Goal: Feedback & Contribution: Submit feedback/report problem

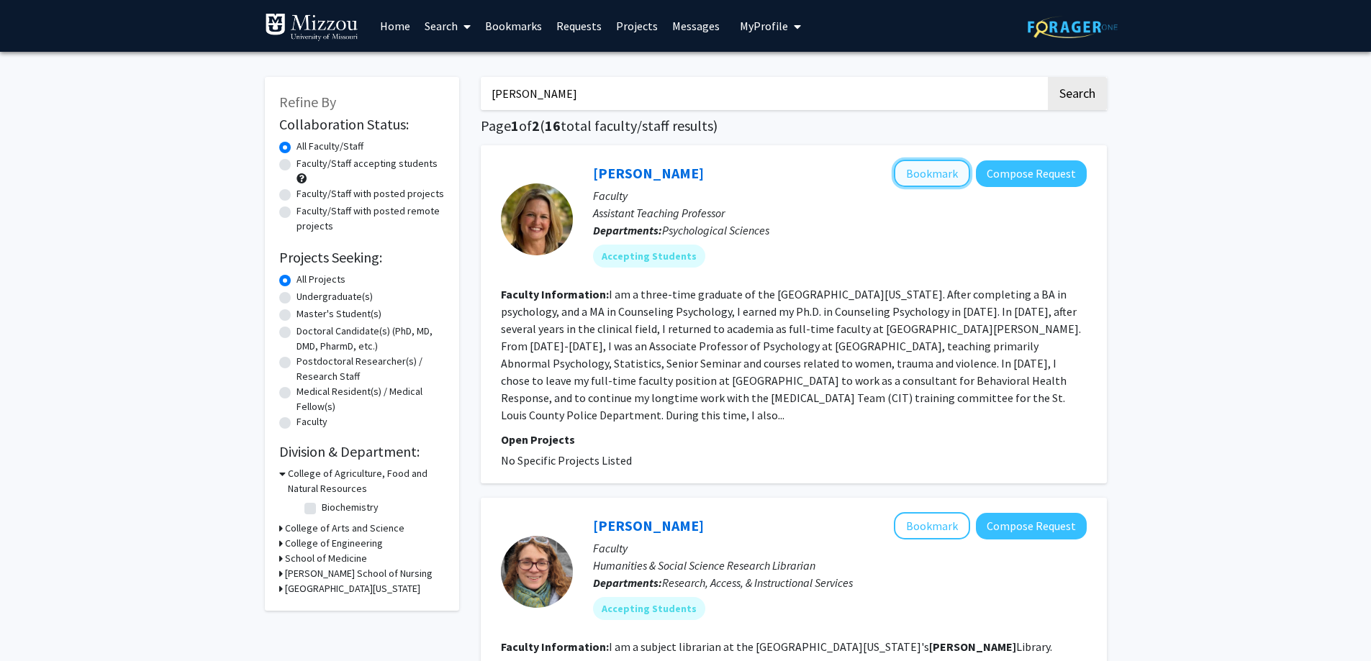
click at [894, 187] on button "Bookmark" at bounding box center [932, 173] width 76 height 27
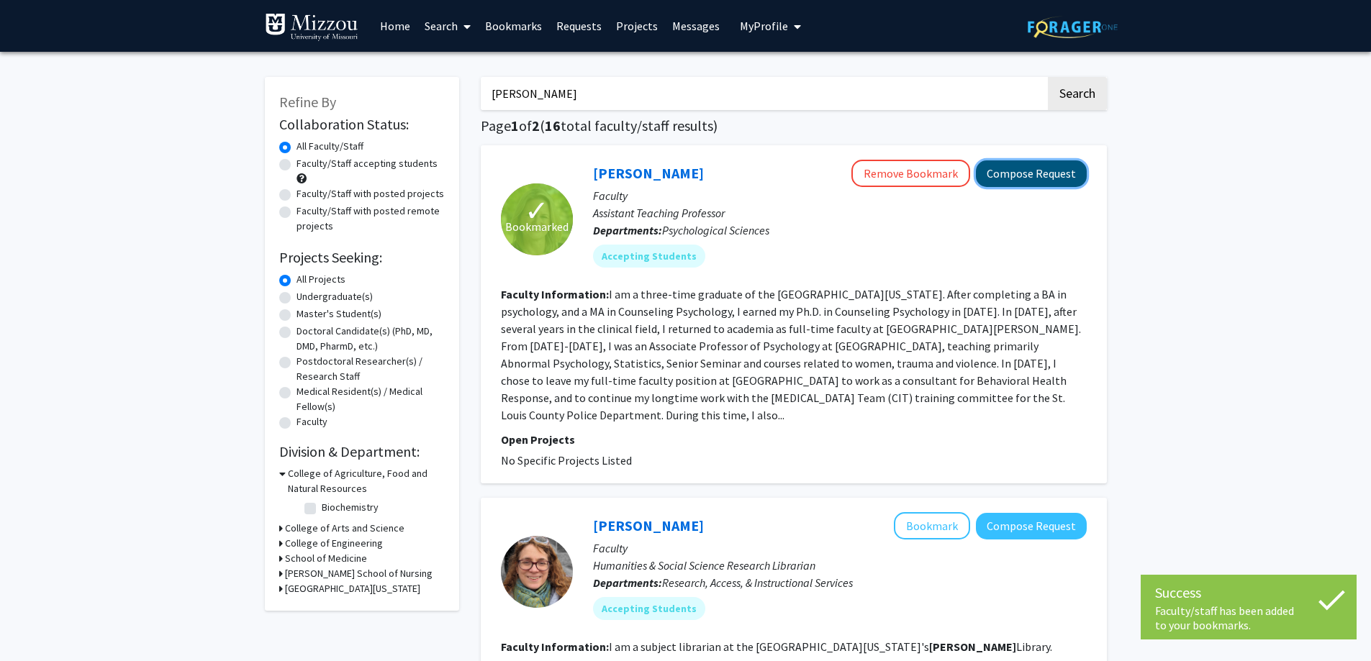
click at [1014, 187] on button "Compose Request" at bounding box center [1031, 173] width 111 height 27
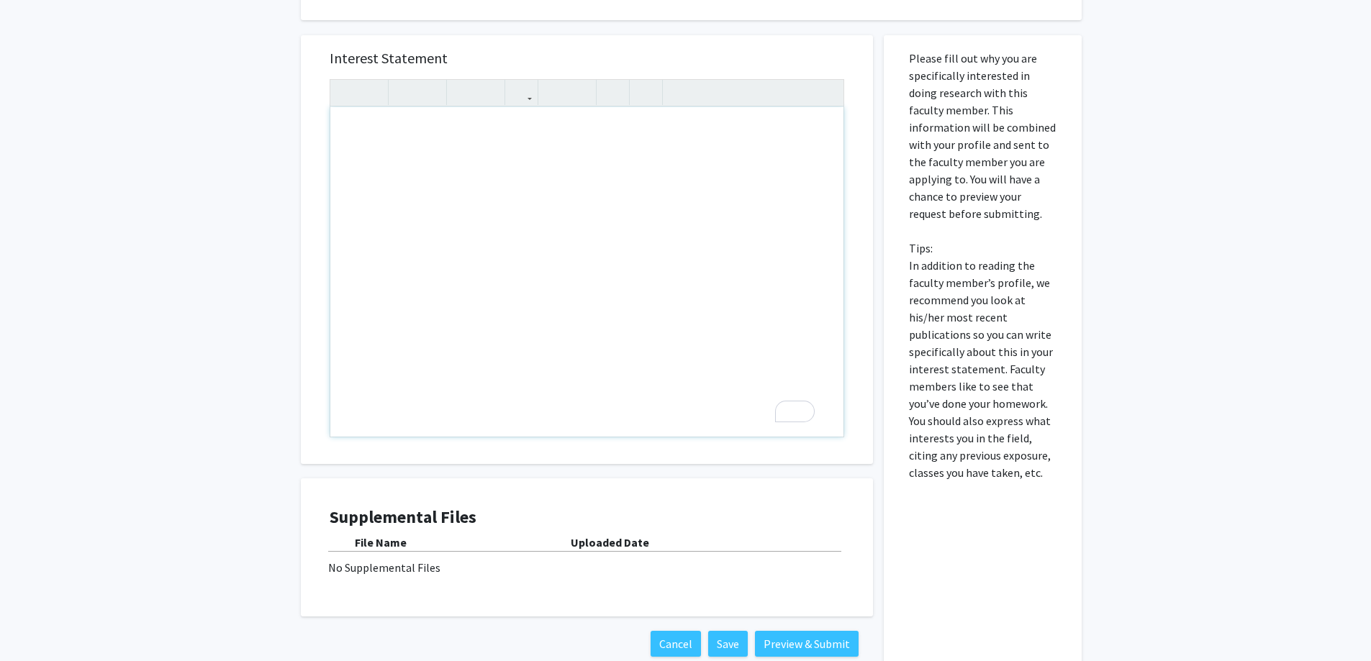
click at [370, 202] on div "To enrich screen reader interactions, please activate Accessibility in Grammarl…" at bounding box center [586, 271] width 513 height 329
click at [367, 168] on p "I'm writing this in response to the Psych 1030 assignment, "activate" at bounding box center [587, 158] width 484 height 17
click at [449, 168] on p "I'm writing this in response to the Psych 1030 assignment, "Activate" at bounding box center [587, 158] width 484 height 17
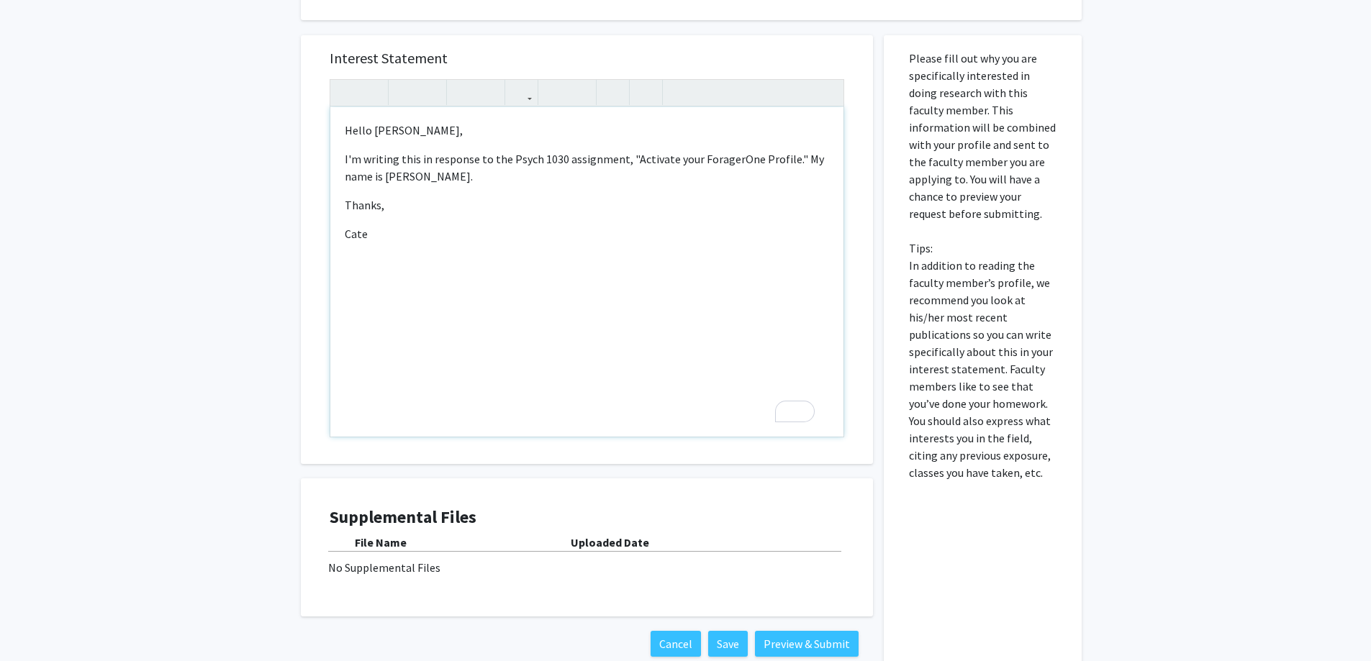
click at [673, 185] on p "I'm writing this in response to the Psych 1030 assignment, "Activate your Forag…" at bounding box center [587, 167] width 484 height 35
type textarea "<p>Hello [PERSON_NAME],</p><p>I'm writing this in response to the Psych 1030-01…"
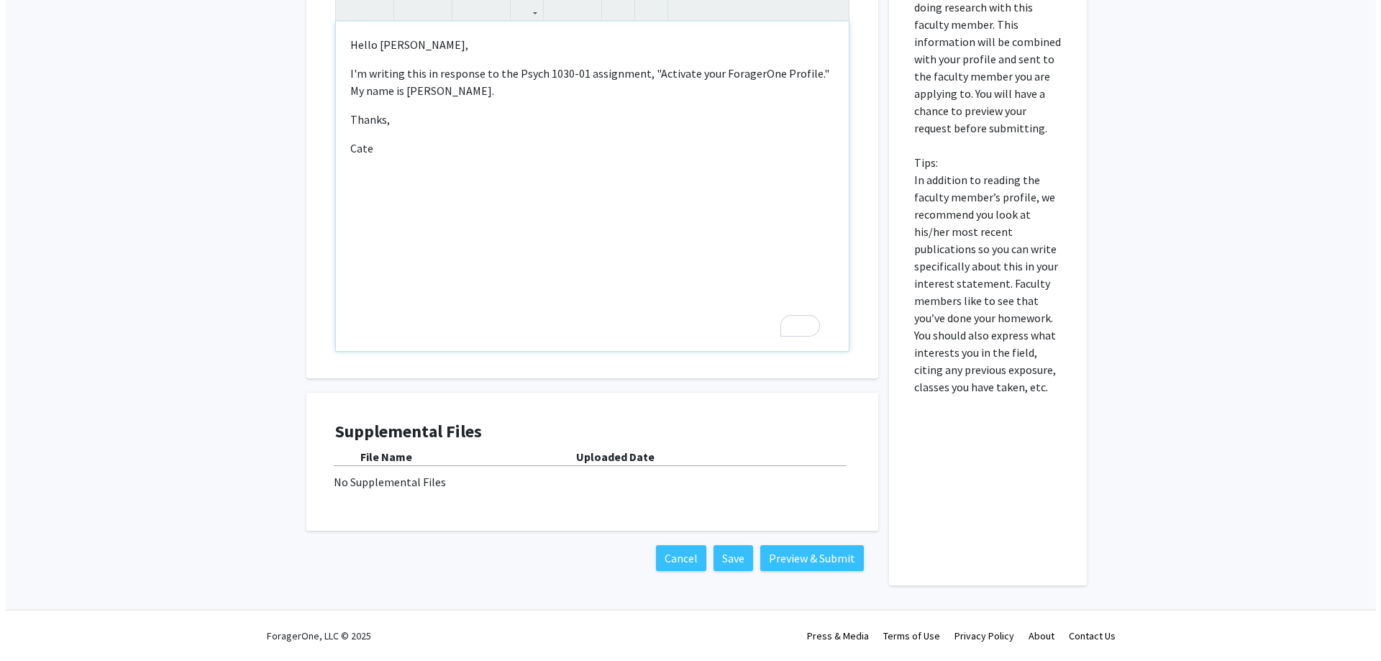
scroll to position [504, 0]
click at [757, 545] on button "Preview & Submit" at bounding box center [807, 558] width 104 height 26
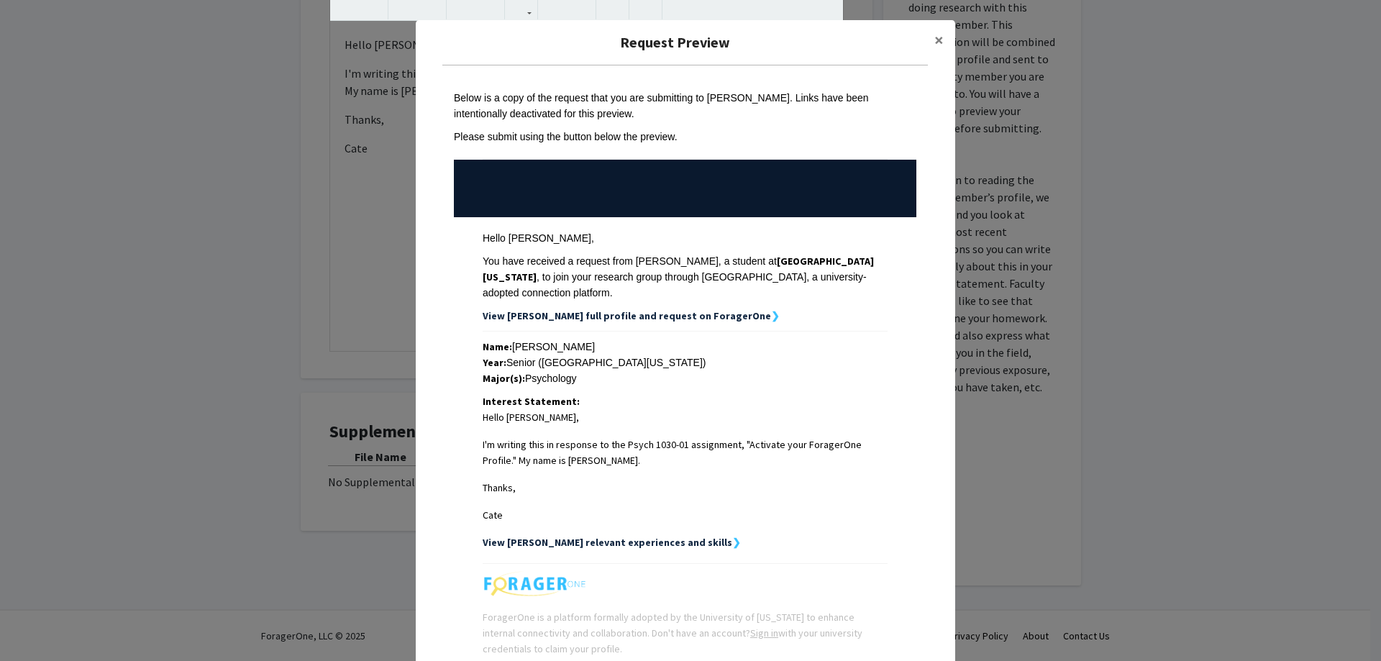
scroll to position [189, 0]
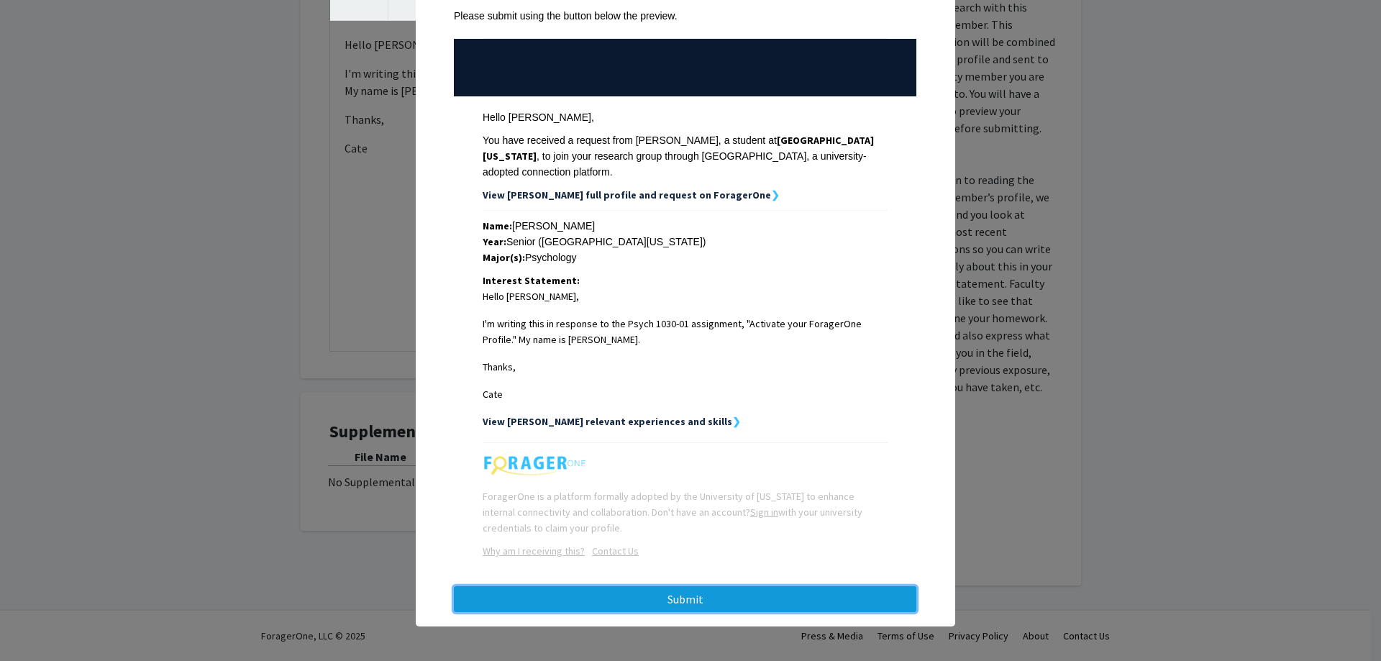
click at [713, 591] on button "Submit" at bounding box center [685, 599] width 463 height 26
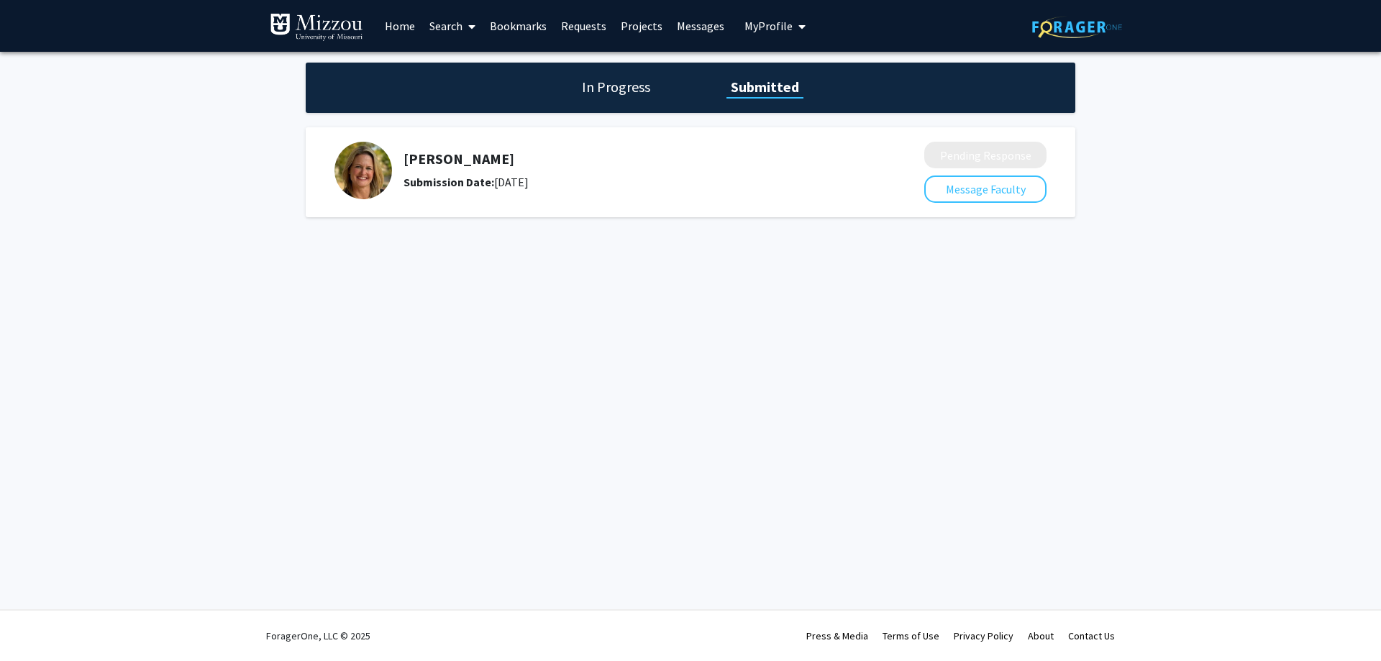
click at [768, 27] on span "My Profile" at bounding box center [769, 26] width 48 height 14
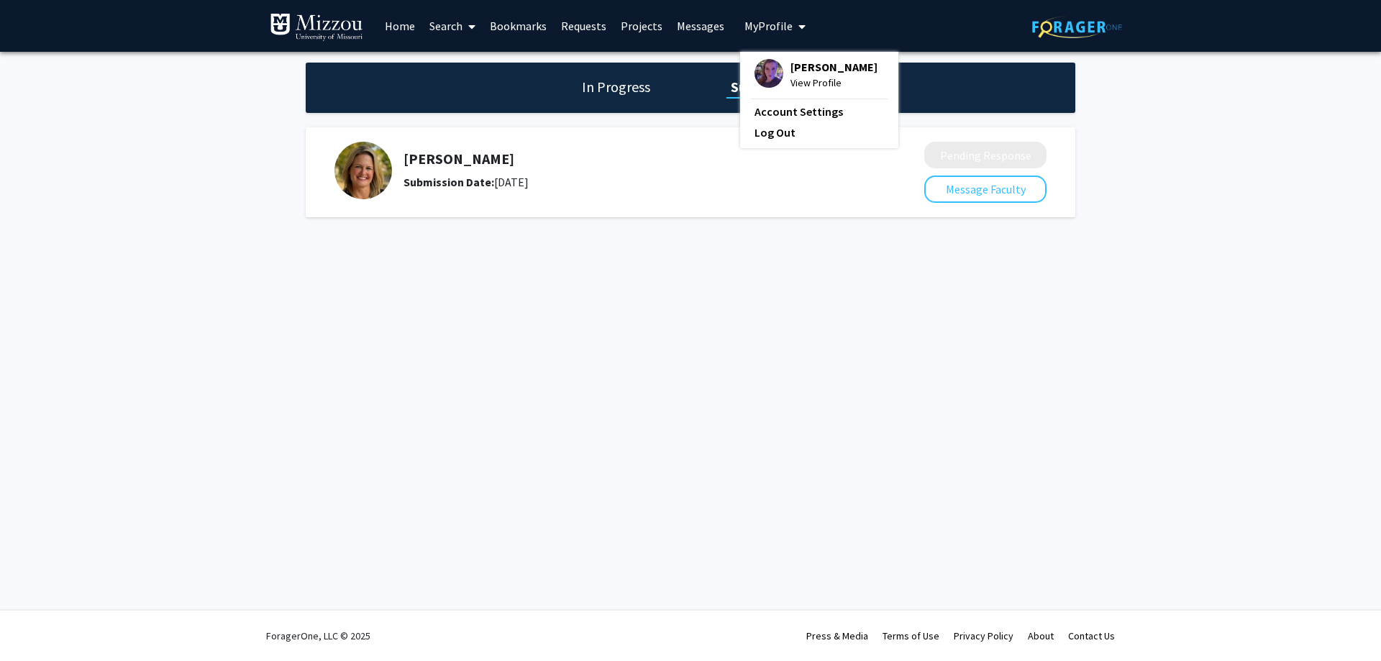
click at [791, 83] on span "View Profile" at bounding box center [834, 83] width 87 height 16
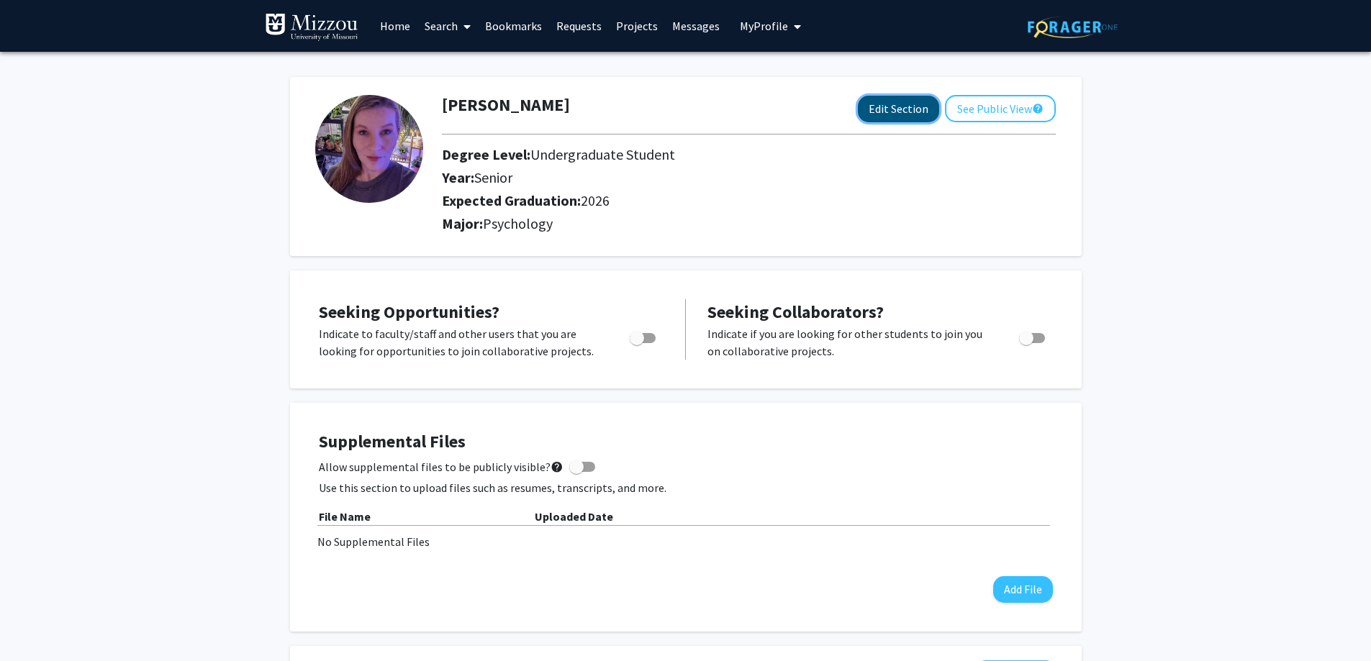
click at [858, 105] on button "Edit Section" at bounding box center [898, 109] width 81 height 27
select select "senior"
select select "2026"
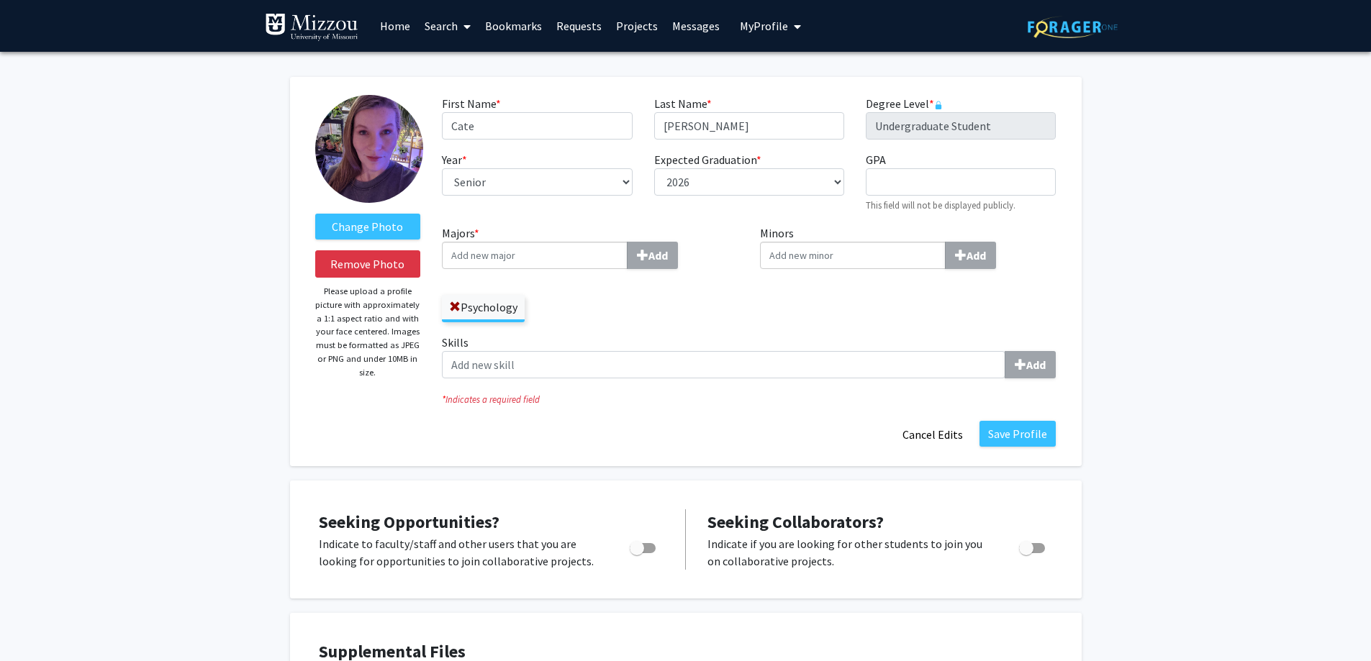
click at [455, 21] on link "Search" at bounding box center [447, 26] width 60 height 50
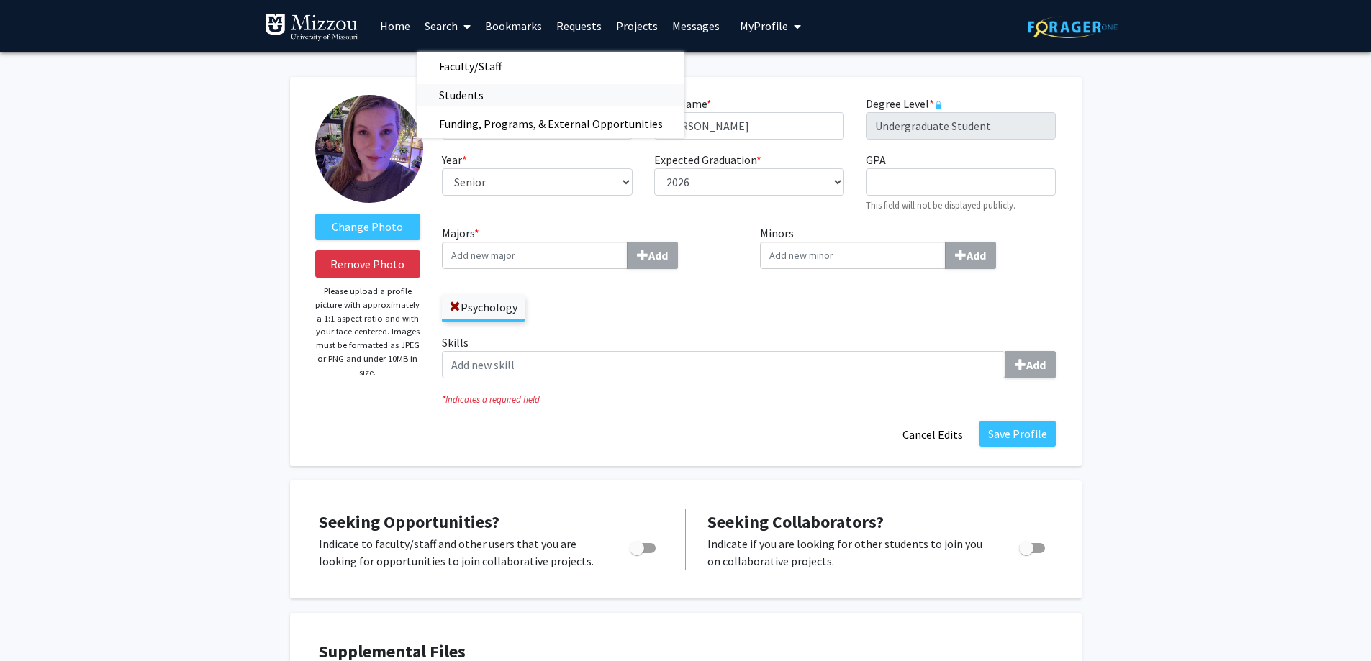
click at [460, 91] on span "Students" at bounding box center [461, 95] width 88 height 29
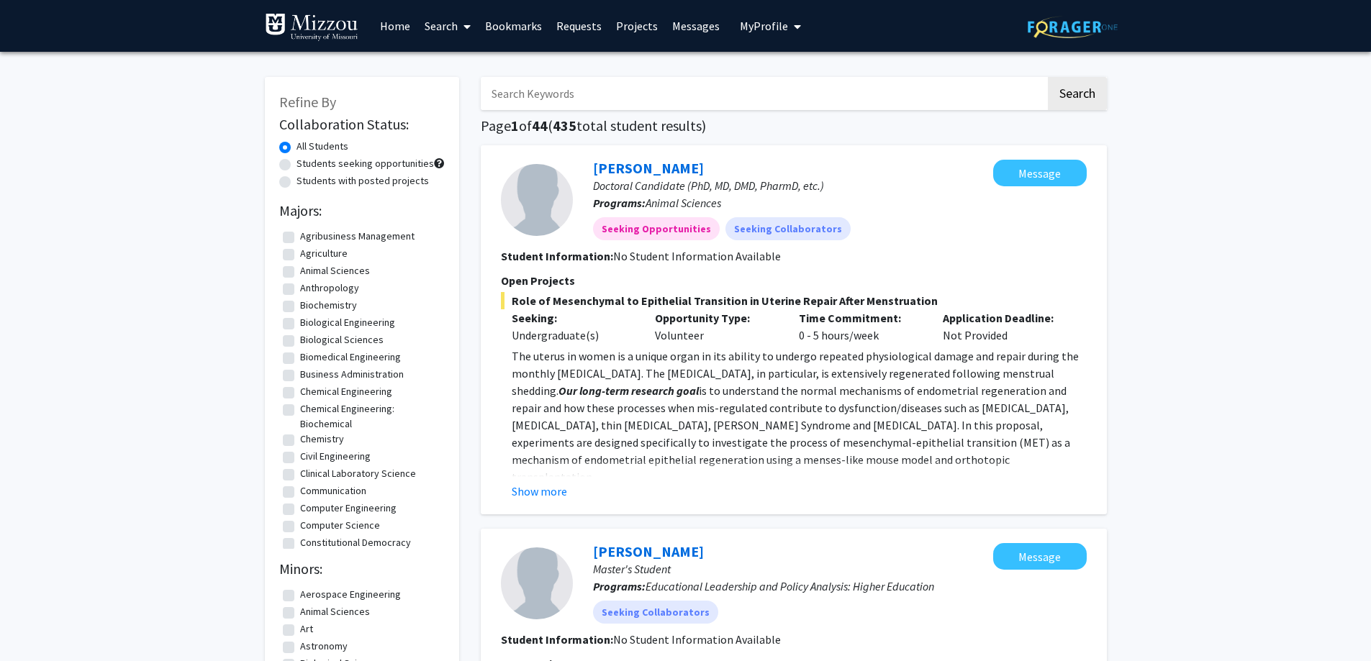
click at [755, 22] on span "My Profile" at bounding box center [764, 26] width 48 height 14
click at [788, 83] on span "View Profile" at bounding box center [829, 83] width 87 height 16
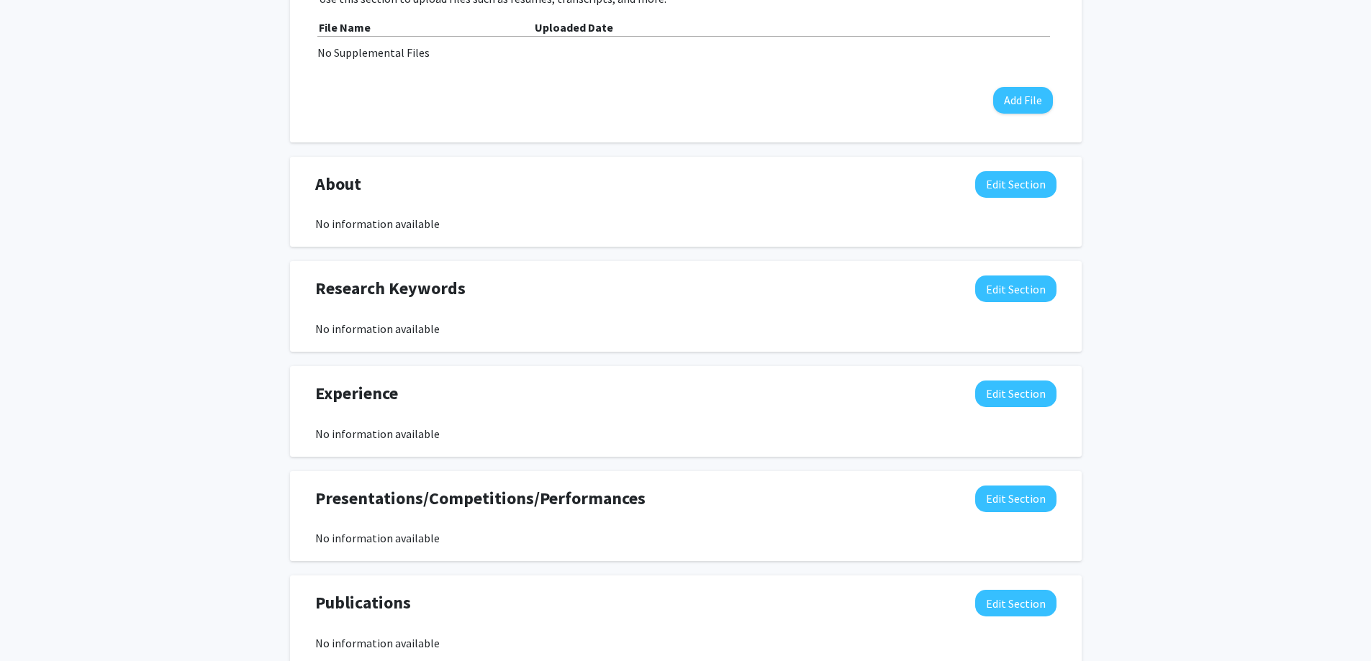
scroll to position [561, 0]
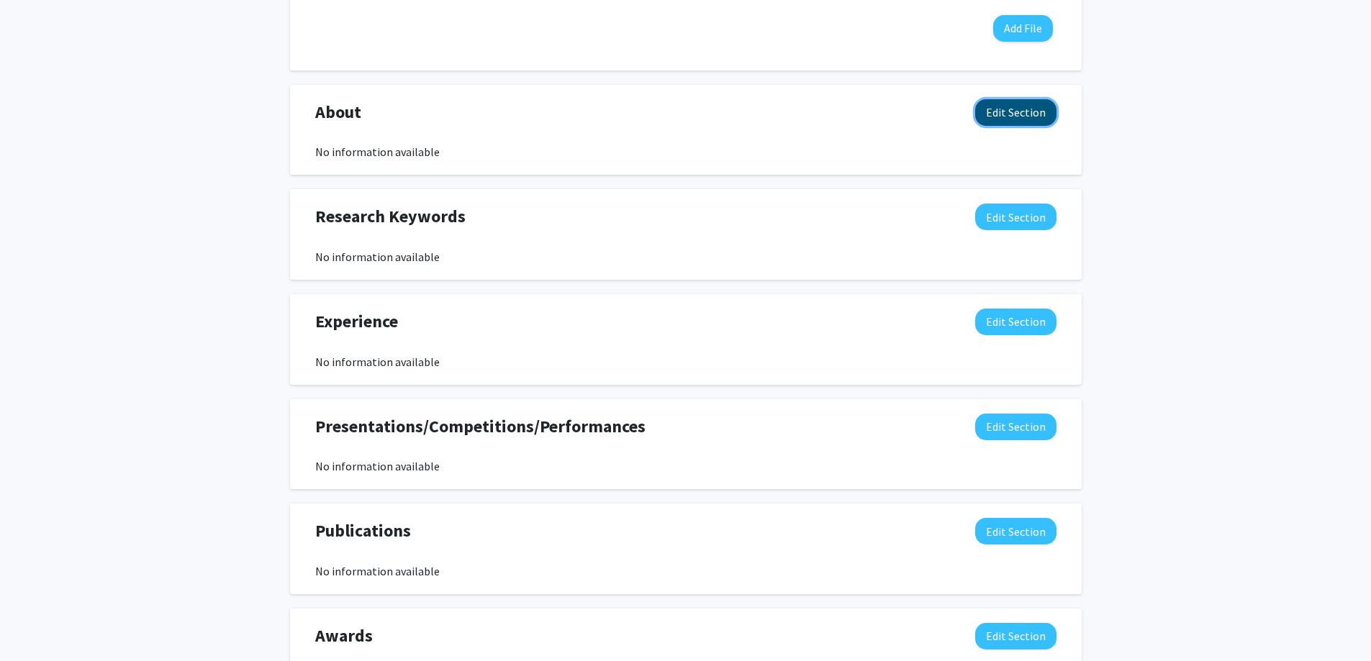
click at [981, 126] on button "Edit Section" at bounding box center [1015, 112] width 81 height 27
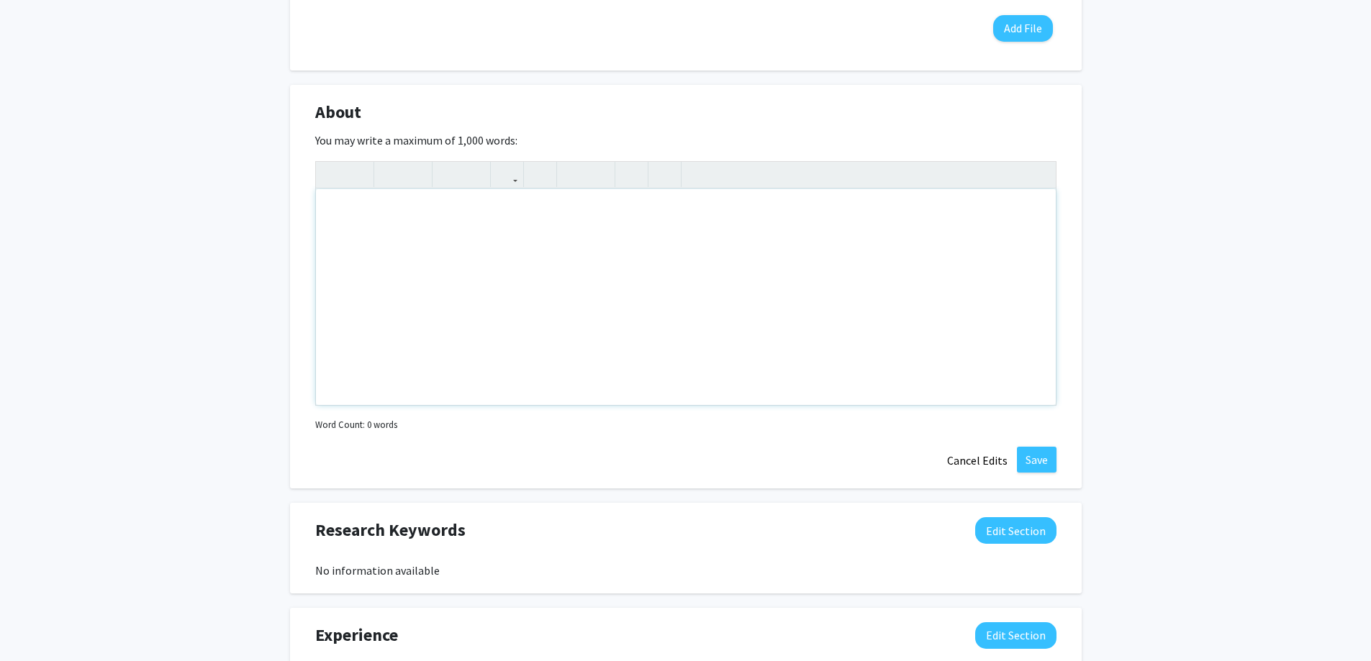
scroll to position [777, 0]
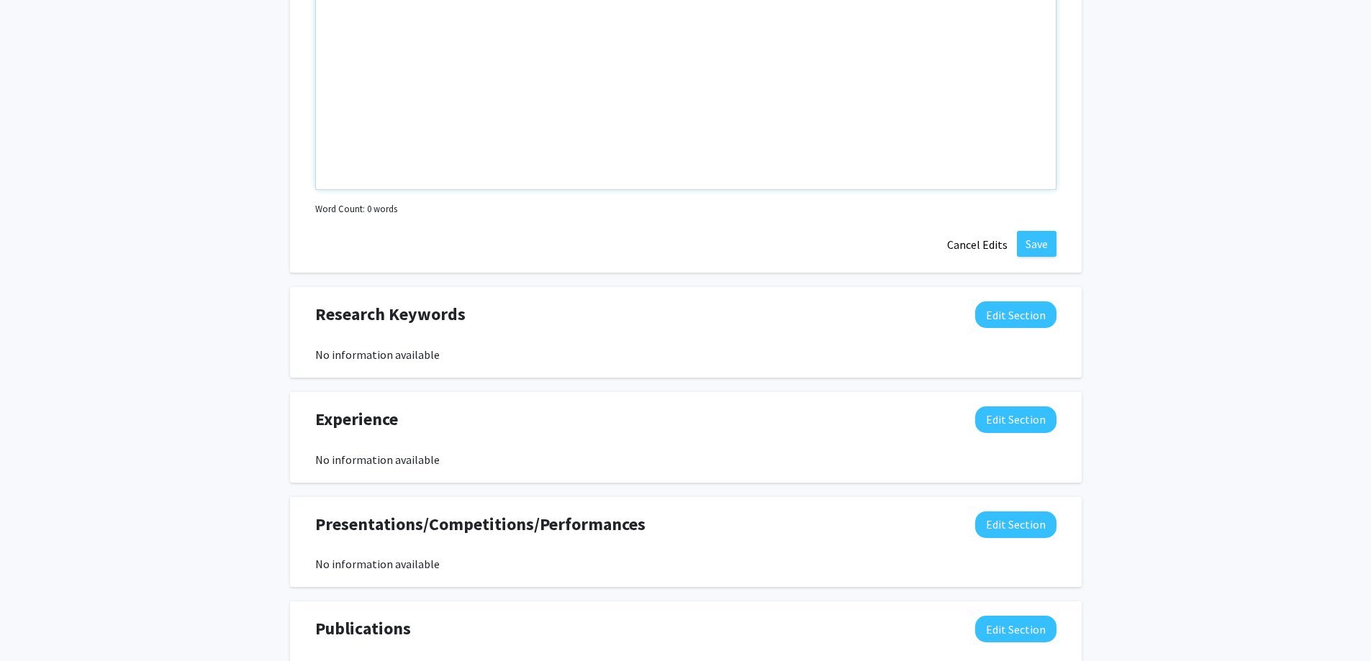
click at [478, 189] on div "Note to users with screen readers: Please deactivate our accessibility plugin f…" at bounding box center [686, 81] width 740 height 216
click at [688, 189] on div "I am a senior Psychology major at the [GEOGRAPHIC_DATA][US_STATE]. In addition …" at bounding box center [686, 81] width 740 height 216
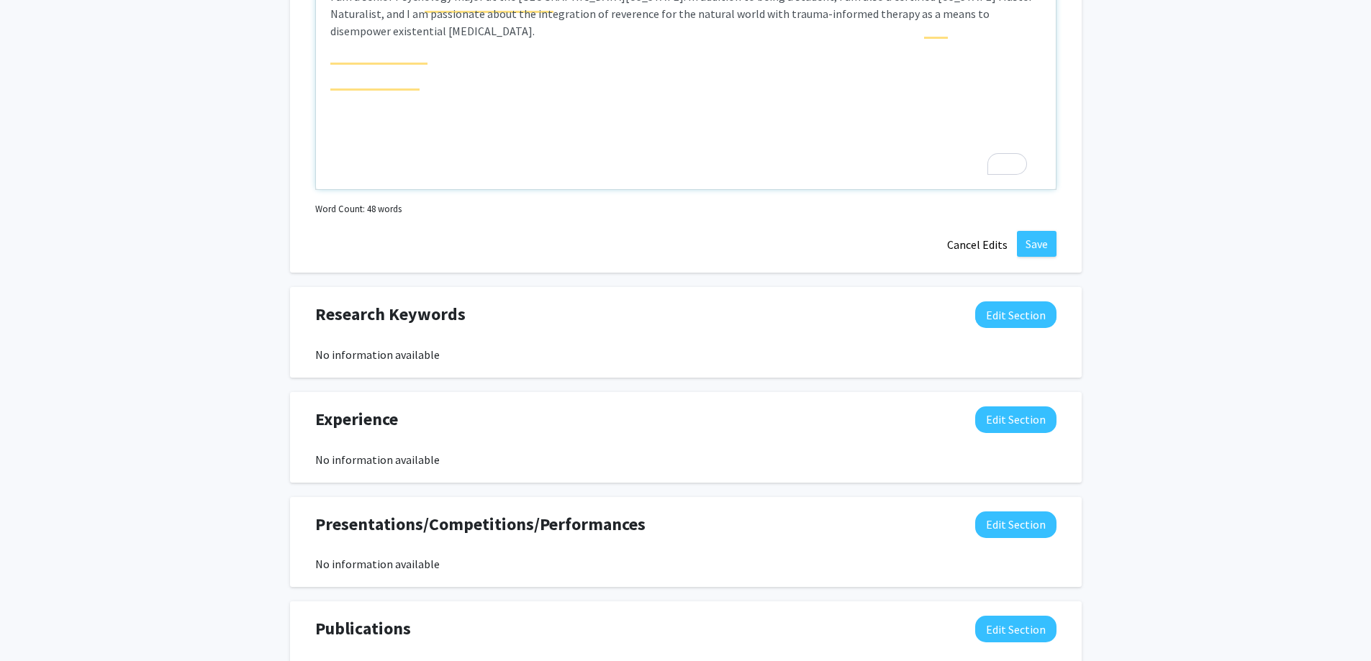
click at [614, 189] on div "I am a senior Psychology major at the [GEOGRAPHIC_DATA][US_STATE]. In addition …" at bounding box center [686, 81] width 740 height 216
drag, startPoint x: 768, startPoint y: 309, endPoint x: 727, endPoint y: 307, distance: 41.1
click at [727, 189] on div "I am a senior Psychology major at the [GEOGRAPHIC_DATA][US_STATE]. In addition …" at bounding box center [686, 81] width 740 height 216
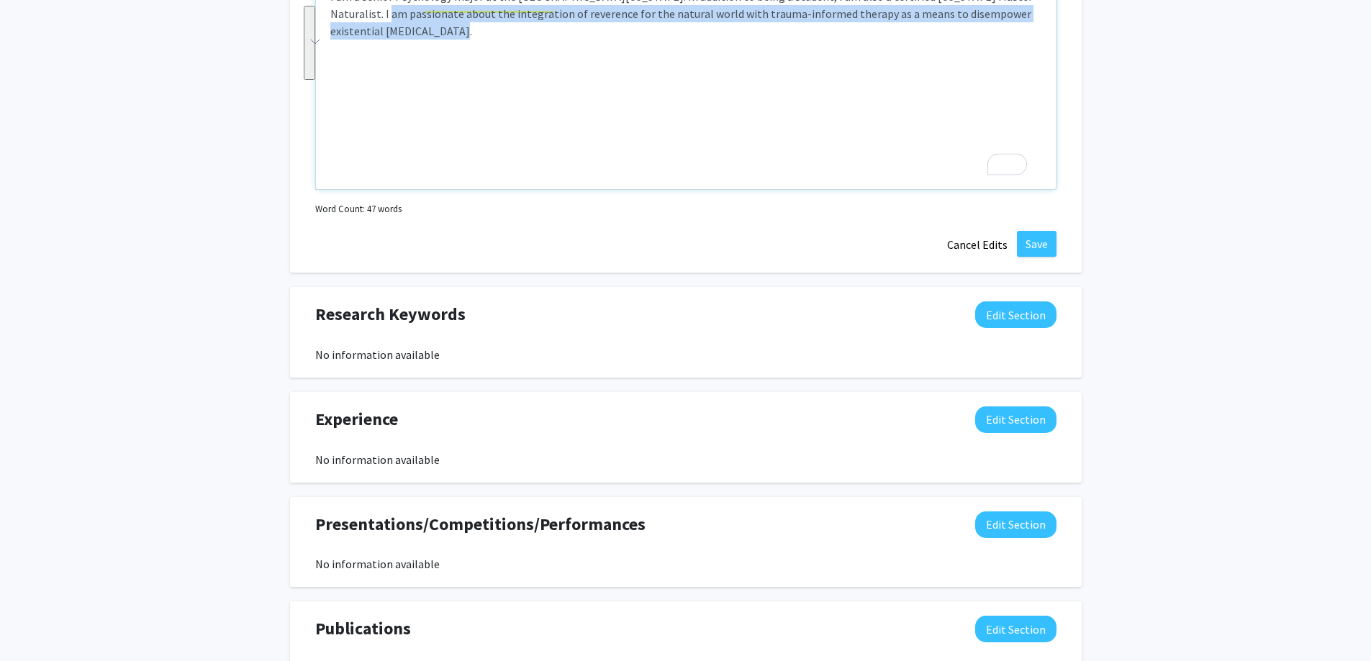
drag, startPoint x: 532, startPoint y: 371, endPoint x: 737, endPoint y: 314, distance: 212.6
click at [737, 189] on div "I am a senior Psychology major at the [GEOGRAPHIC_DATA][US_STATE]. In addition …" at bounding box center [686, 81] width 740 height 216
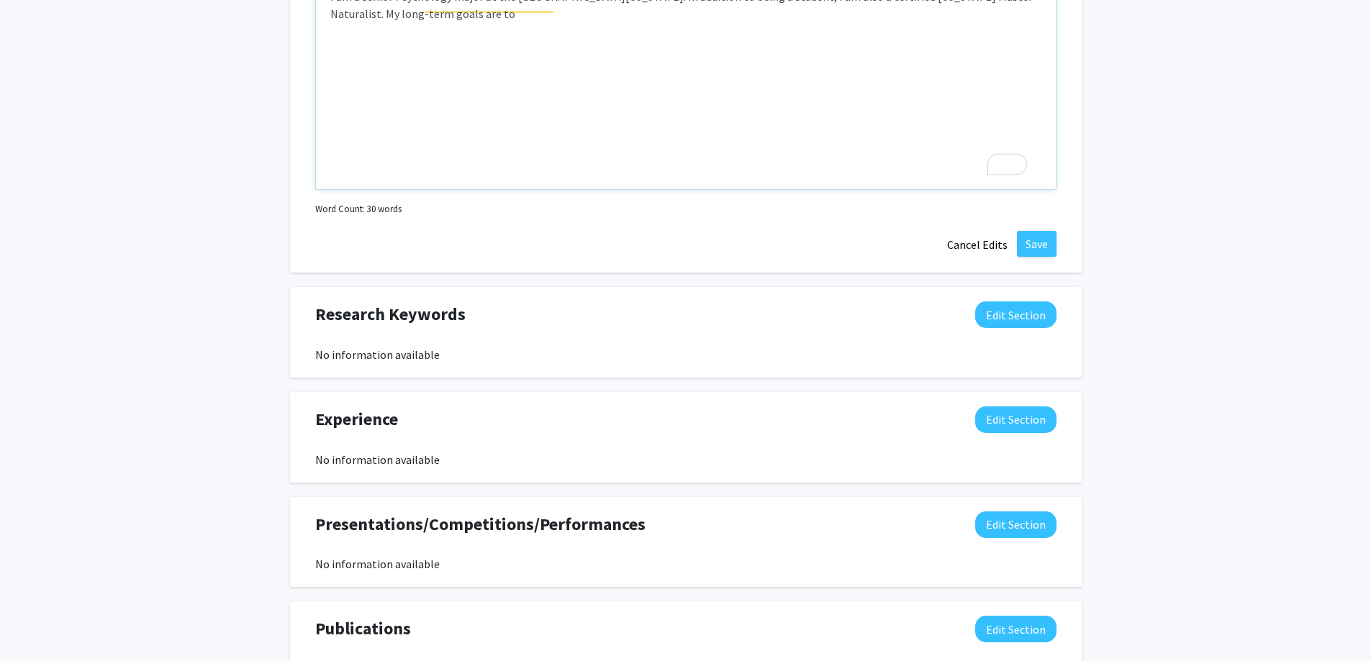
click at [946, 189] on div "I am a senior Psychology major at the [GEOGRAPHIC_DATA][US_STATE]. In addition …" at bounding box center [686, 81] width 740 height 216
click at [354, 189] on div "I am a senior Psychology major at the [GEOGRAPHIC_DATA][US_STATE]. In addition …" at bounding box center [686, 81] width 740 height 216
click at [350, 189] on div "I am a senior Psychology major at the [GEOGRAPHIC_DATA][US_STATE]. In addition …" at bounding box center [686, 81] width 740 height 216
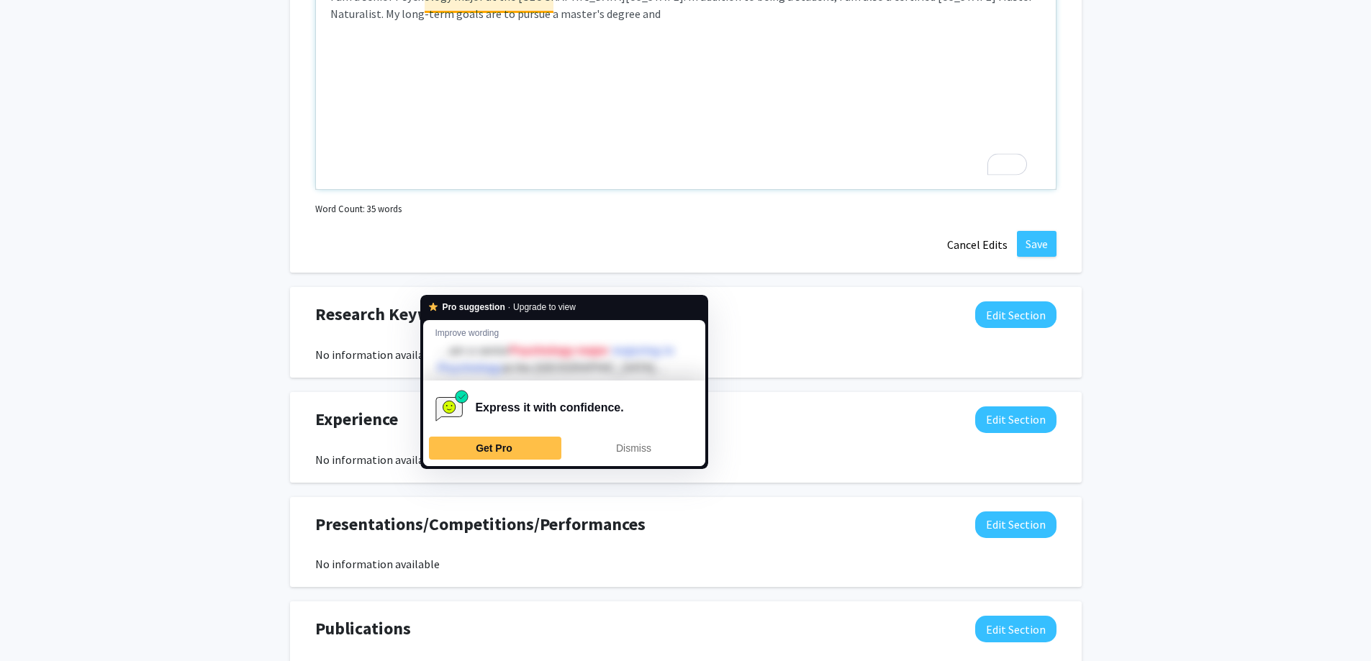
click at [437, 189] on div "I am a senior Psychology major at the [GEOGRAPHIC_DATA][US_STATE]. In addition …" at bounding box center [686, 81] width 740 height 216
click at [445, 189] on div "I am a senior Psychology major at the [GEOGRAPHIC_DATA][US_STATE]. In addition …" at bounding box center [686, 81] width 740 height 216
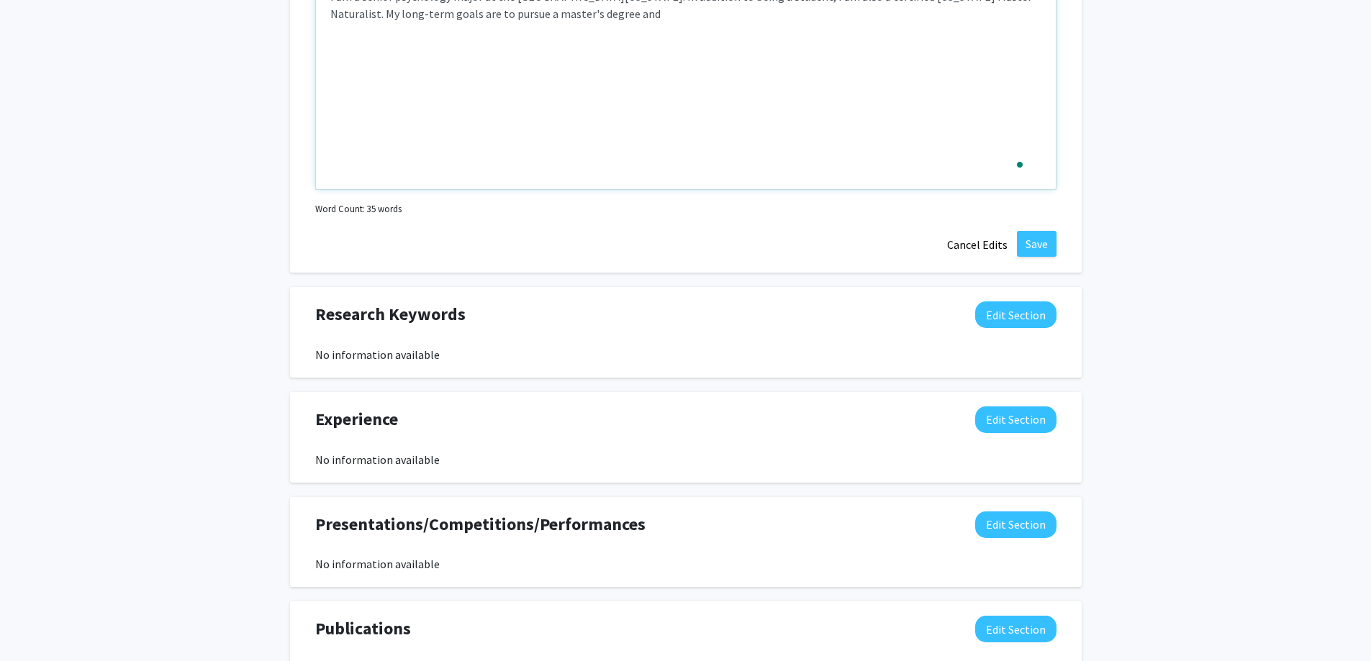
click at [572, 189] on div "I am a senior psychology major at the [GEOGRAPHIC_DATA][US_STATE]. In addition …" at bounding box center [686, 81] width 740 height 216
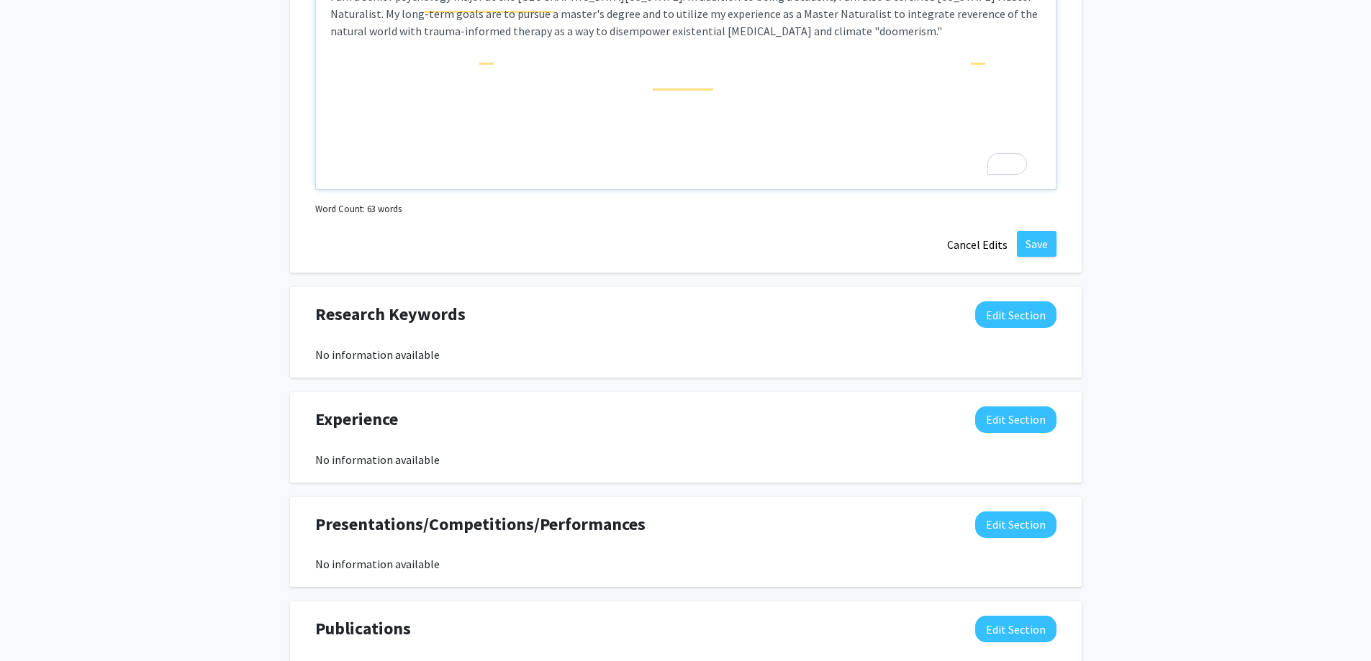
click at [873, 189] on div "I am a senior psychology major at the [GEOGRAPHIC_DATA][US_STATE]. In addition …" at bounding box center [686, 81] width 740 height 216
click at [891, 189] on div "I am a senior psychology major at the [GEOGRAPHIC_DATA][US_STATE]. In addition …" at bounding box center [686, 81] width 740 height 216
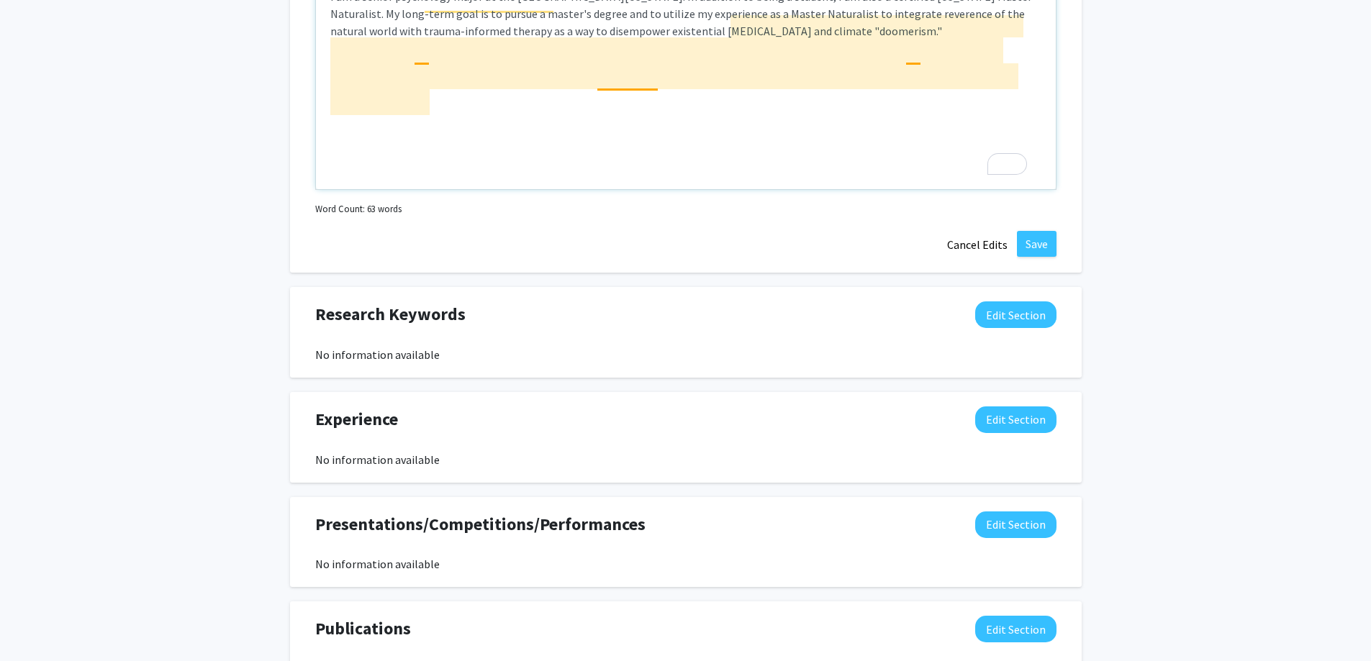
click at [435, 189] on div "I am a senior psychology major at the [GEOGRAPHIC_DATA][US_STATE]. In addition …" at bounding box center [686, 81] width 740 height 216
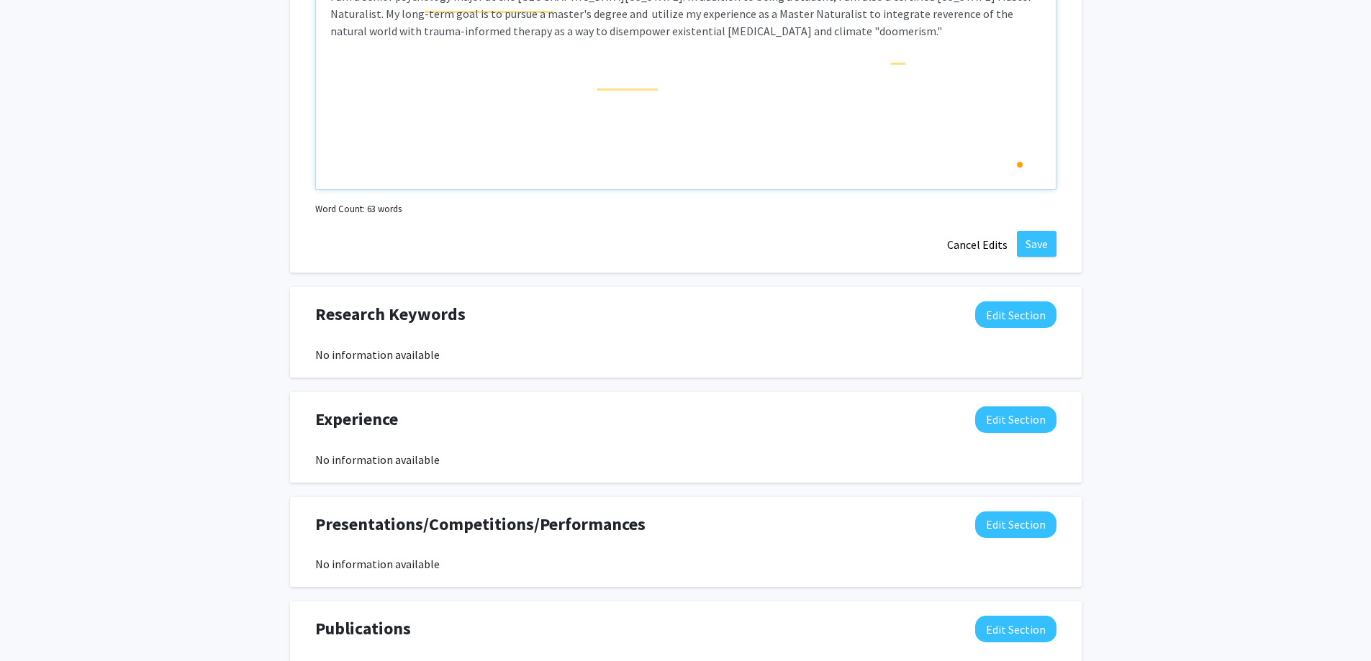
type textarea "I am a senior psychology major at the [GEOGRAPHIC_DATA][US_STATE]. In addition …"
click at [560, 189] on div "I am a senior psychology major at the [GEOGRAPHIC_DATA][US_STATE]. In addition …" at bounding box center [686, 81] width 740 height 216
click at [1018, 257] on button "Save" at bounding box center [1037, 244] width 40 height 26
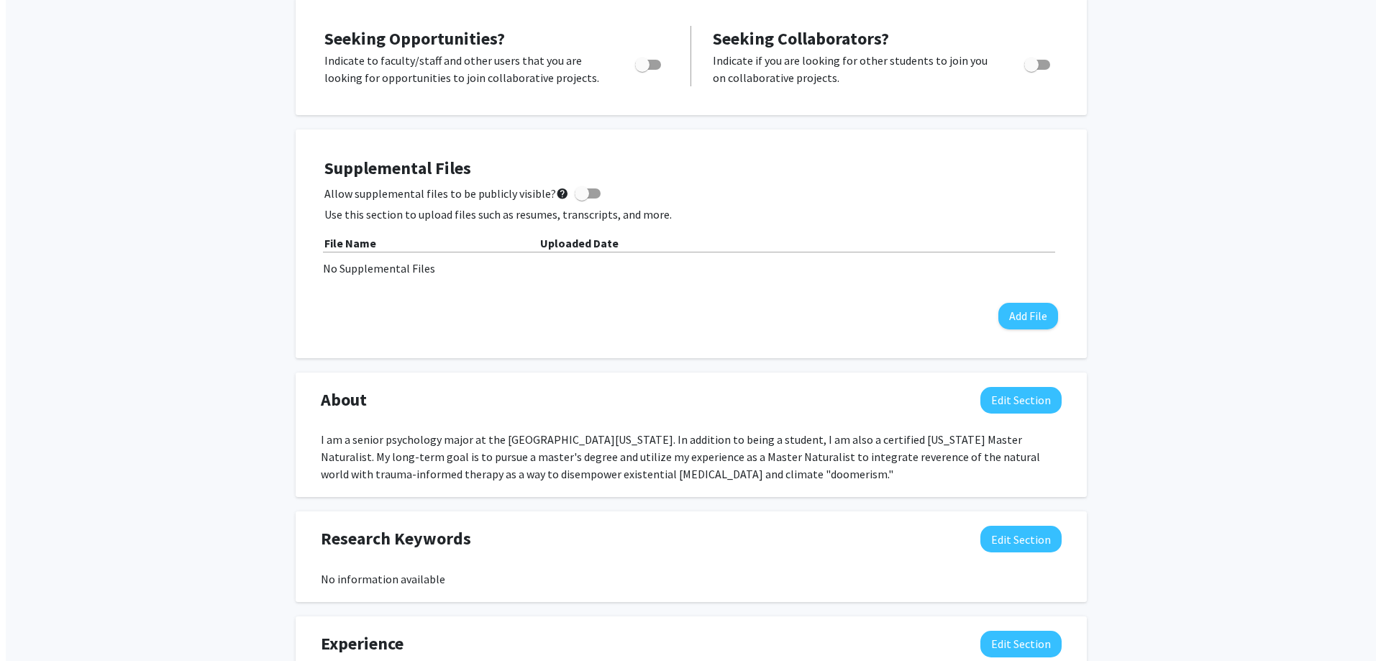
scroll to position [0, 0]
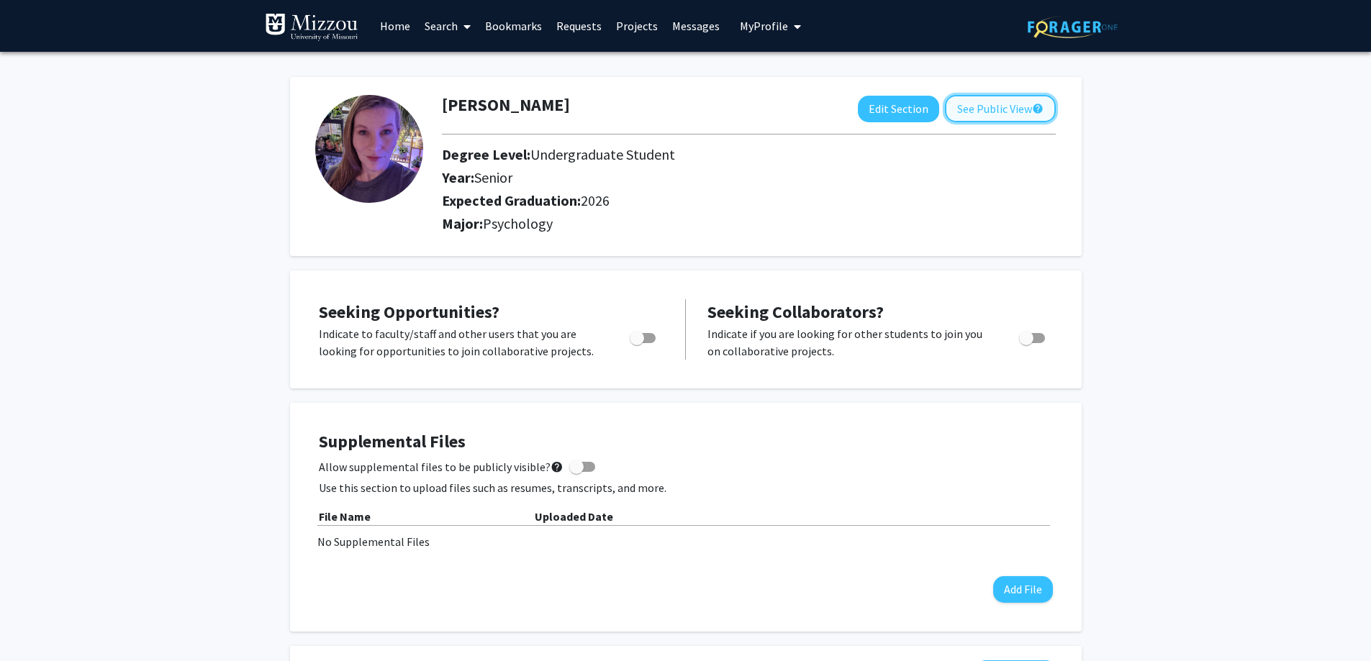
click at [973, 112] on button "See Public View help" at bounding box center [1000, 108] width 111 height 27
